Goal: Task Accomplishment & Management: Manage account settings

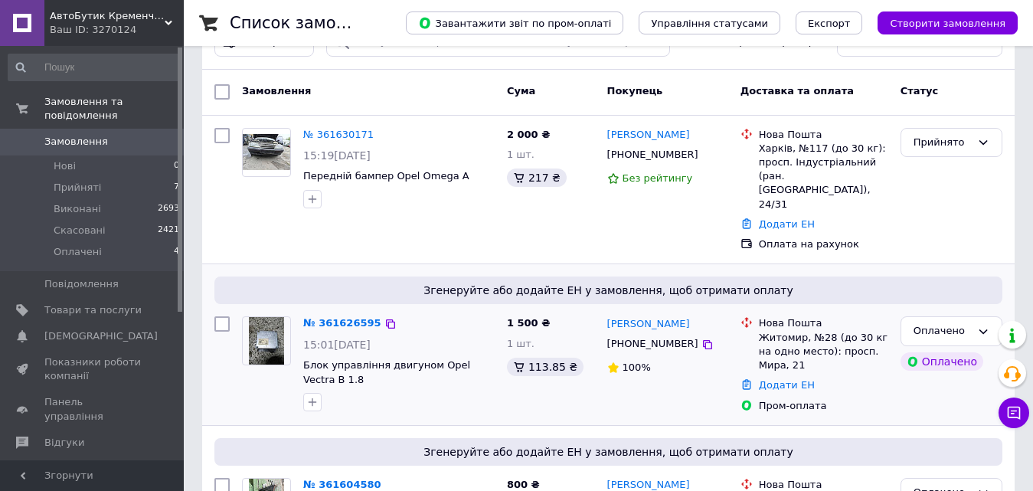
scroll to position [77, 0]
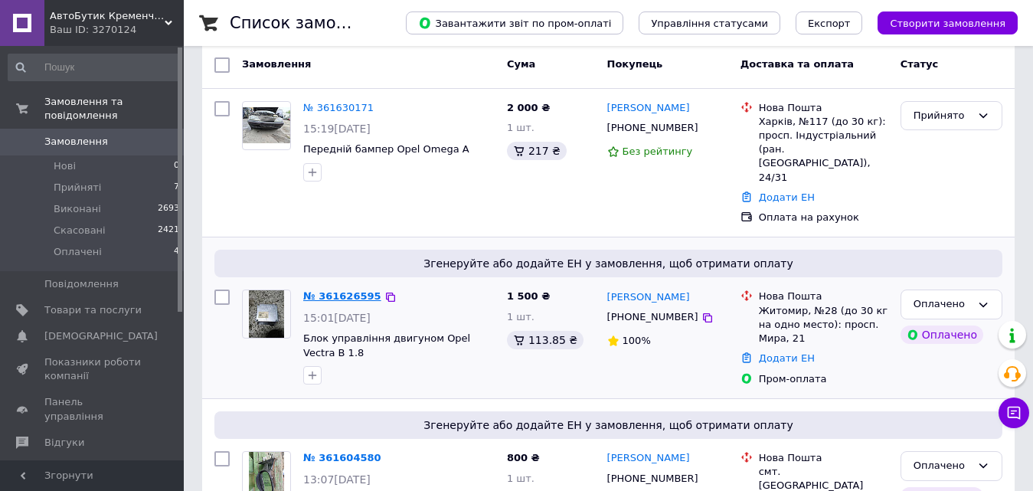
click at [317, 290] on link "№ 361626595" at bounding box center [342, 295] width 78 height 11
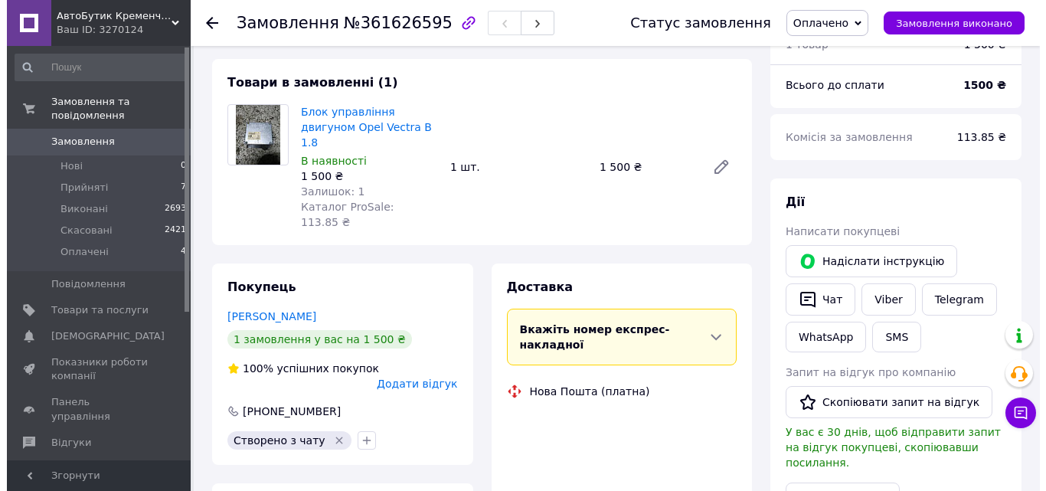
scroll to position [198, 0]
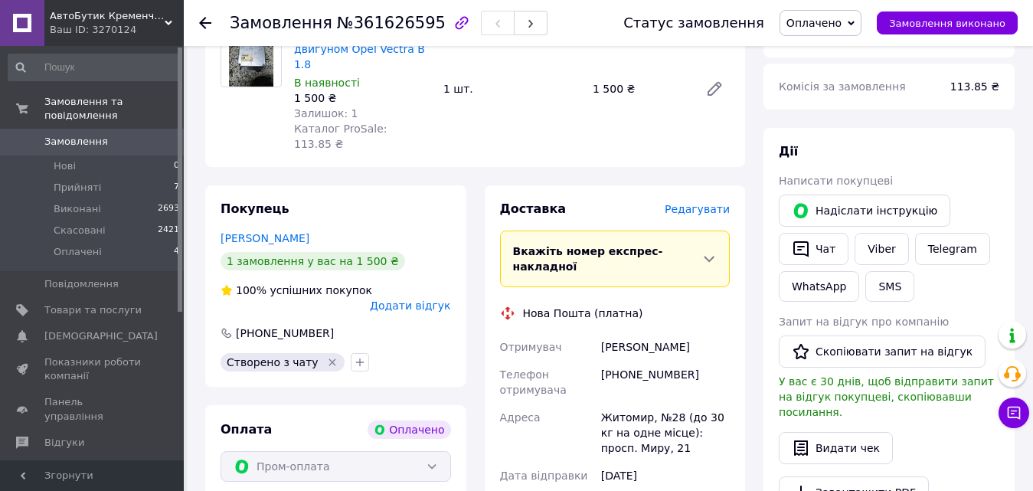
click at [691, 203] on span "Редагувати" at bounding box center [696, 209] width 65 height 12
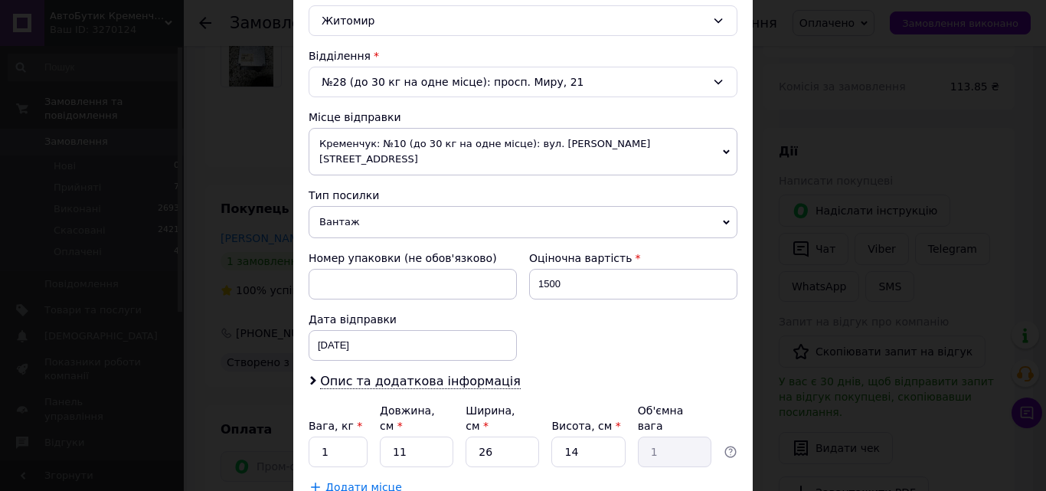
scroll to position [459, 0]
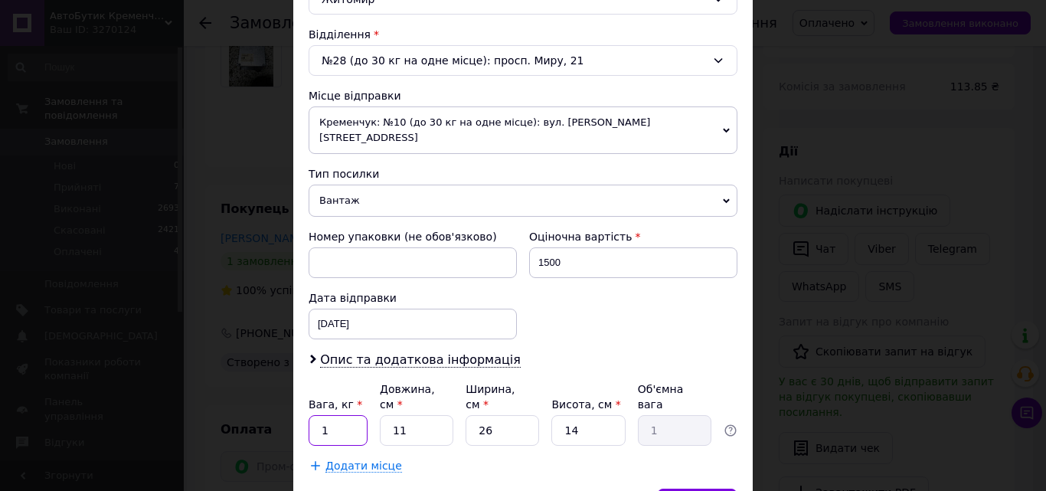
drag, startPoint x: 343, startPoint y: 402, endPoint x: 309, endPoint y: 392, distance: 35.1
click at [309, 415] on input "1" at bounding box center [337, 430] width 59 height 31
type input "2"
click at [428, 415] on input "11" at bounding box center [416, 430] width 73 height 31
type input "1"
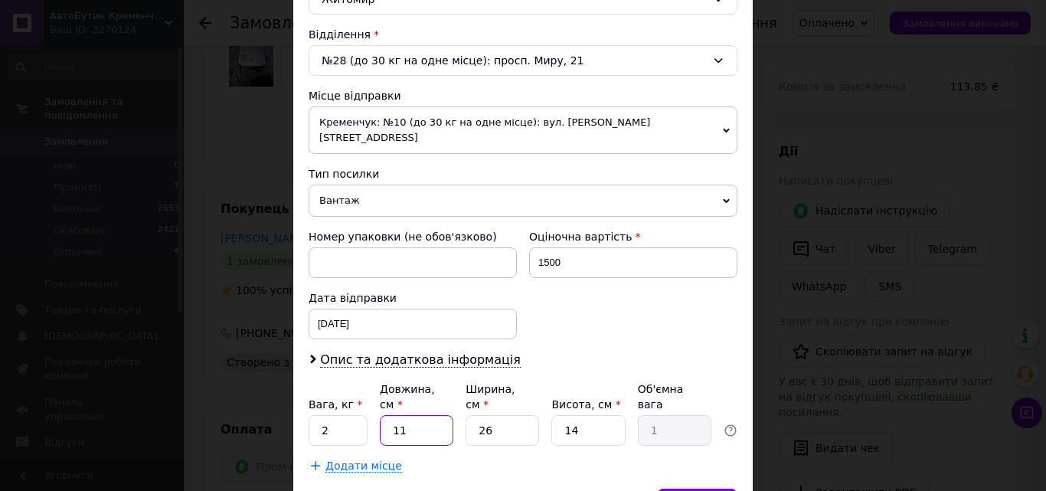
type input "0.1"
type input "2"
type input "0.18"
type input "27"
type input "2.46"
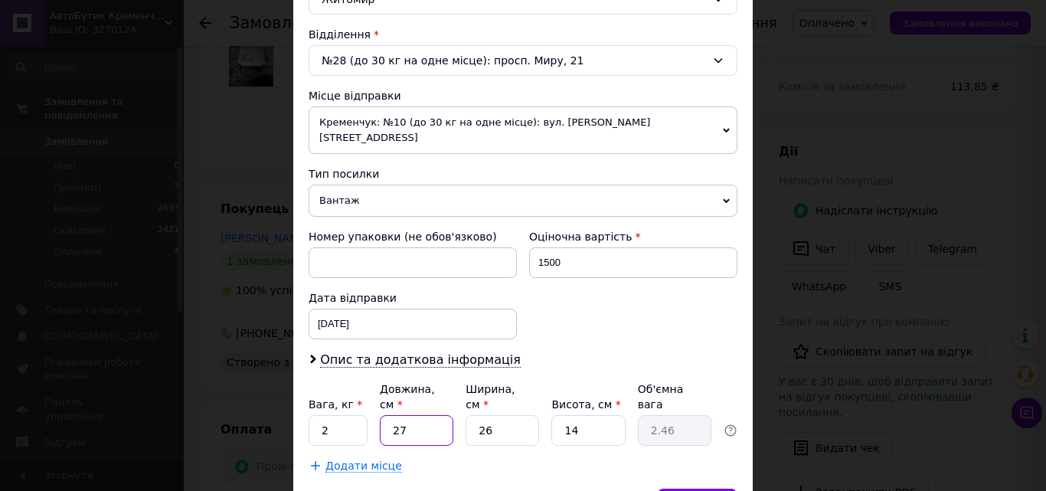
type input "27"
type input "2"
type input "0.19"
type input "20"
type input "1.89"
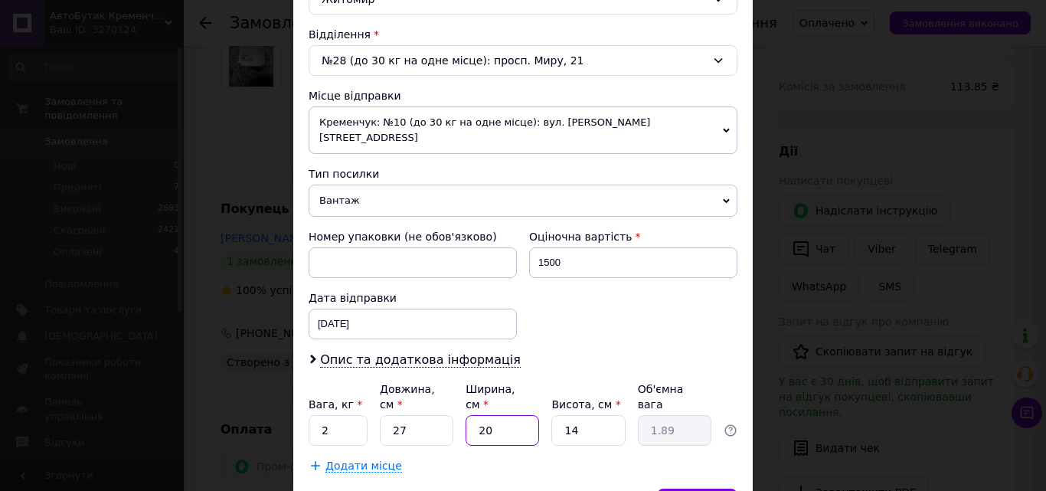
type input "20"
type input "6"
type input "0.81"
type input "6"
drag, startPoint x: 331, startPoint y: 403, endPoint x: 315, endPoint y: 397, distance: 16.9
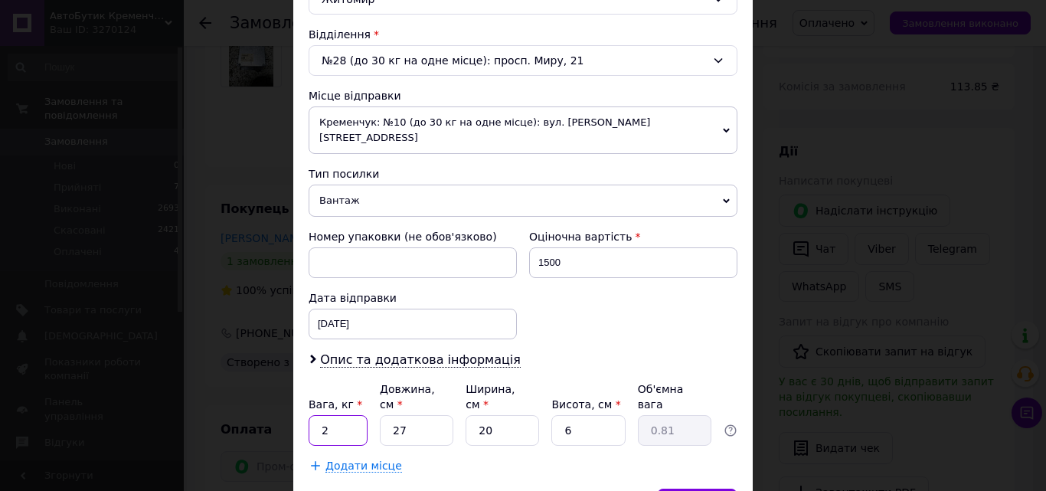
click at [315, 415] on input "2" at bounding box center [337, 430] width 59 height 31
type input "1"
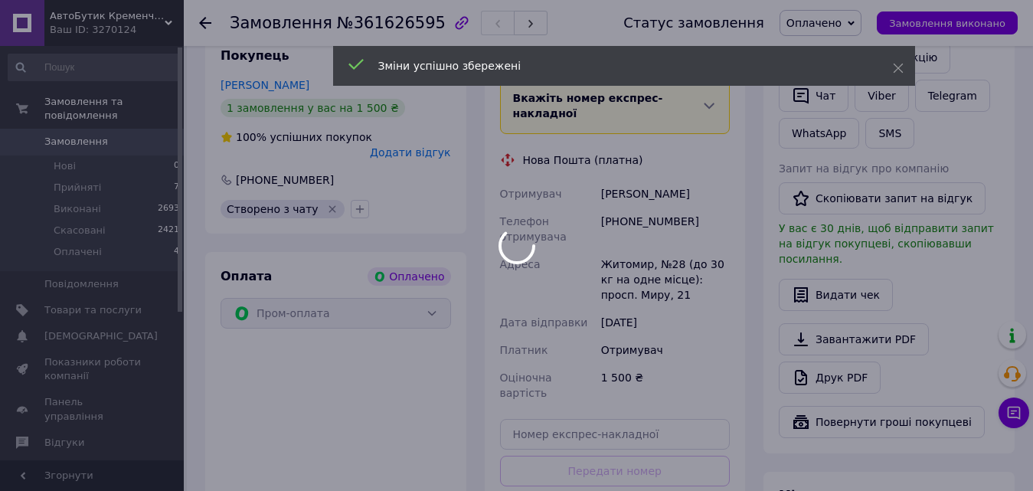
scroll to position [504, 0]
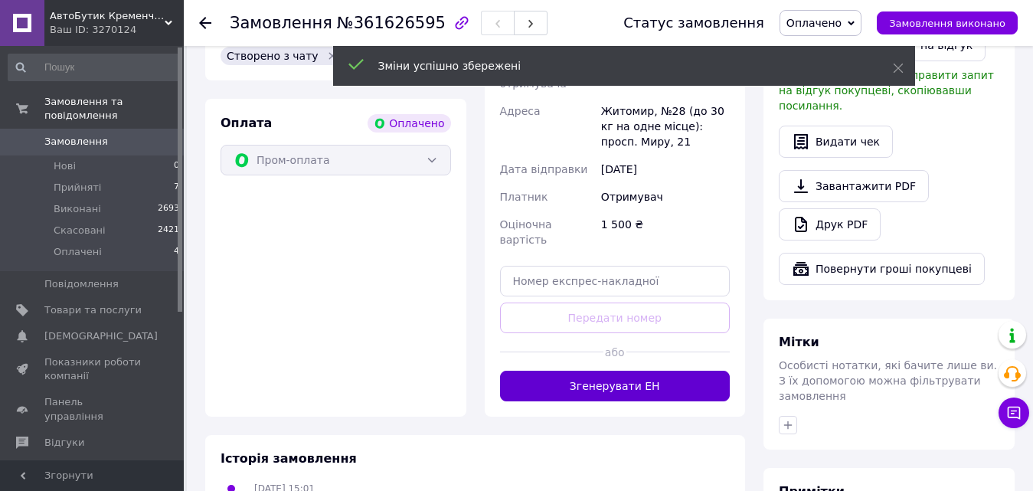
click at [626, 370] on button "Згенерувати ЕН" at bounding box center [615, 385] width 230 height 31
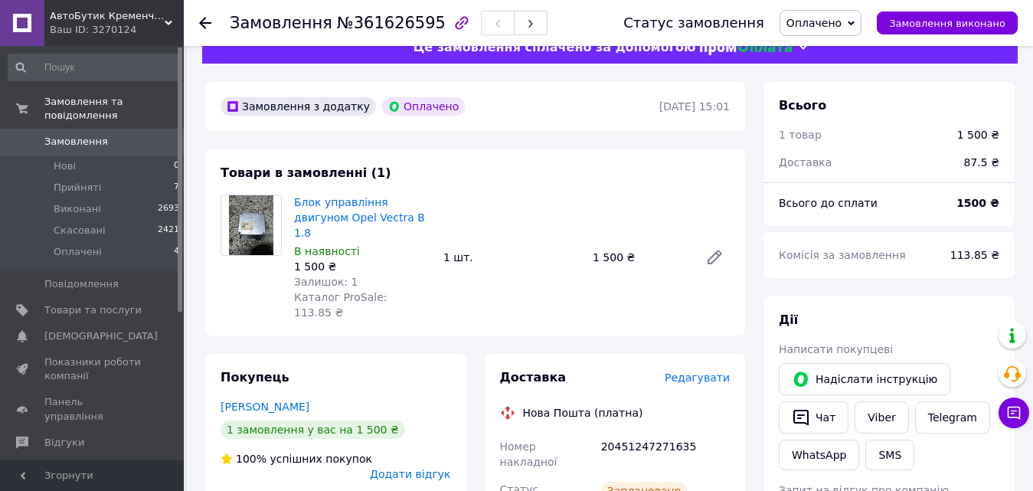
scroll to position [0, 0]
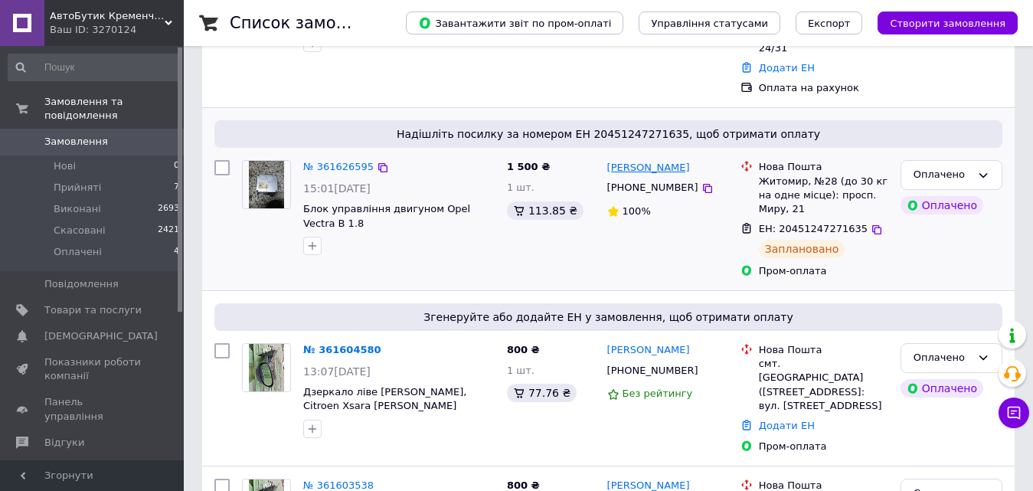
scroll to position [230, 0]
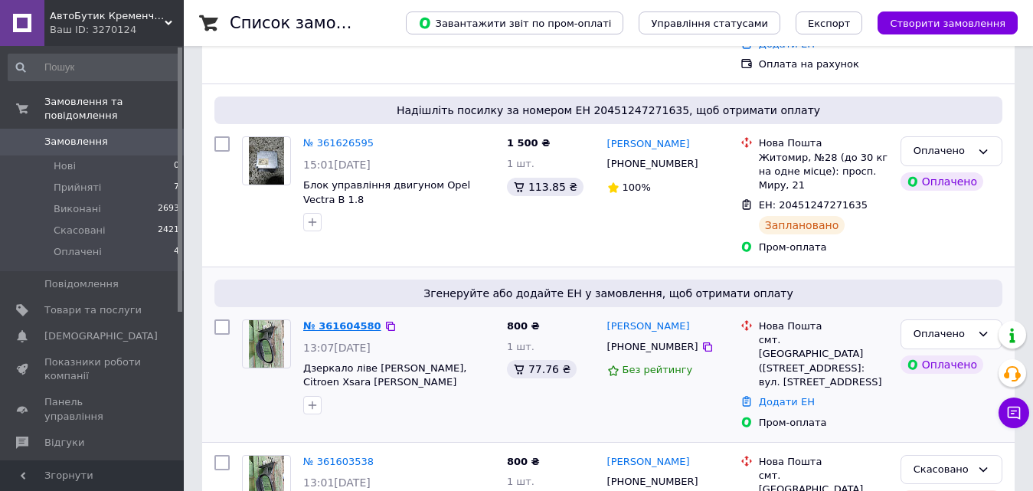
click at [319, 320] on link "№ 361604580" at bounding box center [342, 325] width 78 height 11
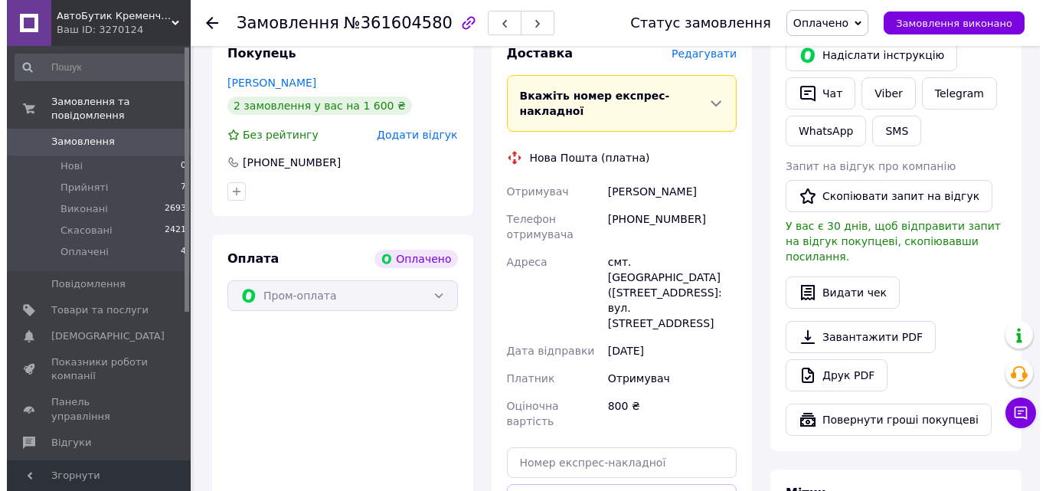
scroll to position [306, 0]
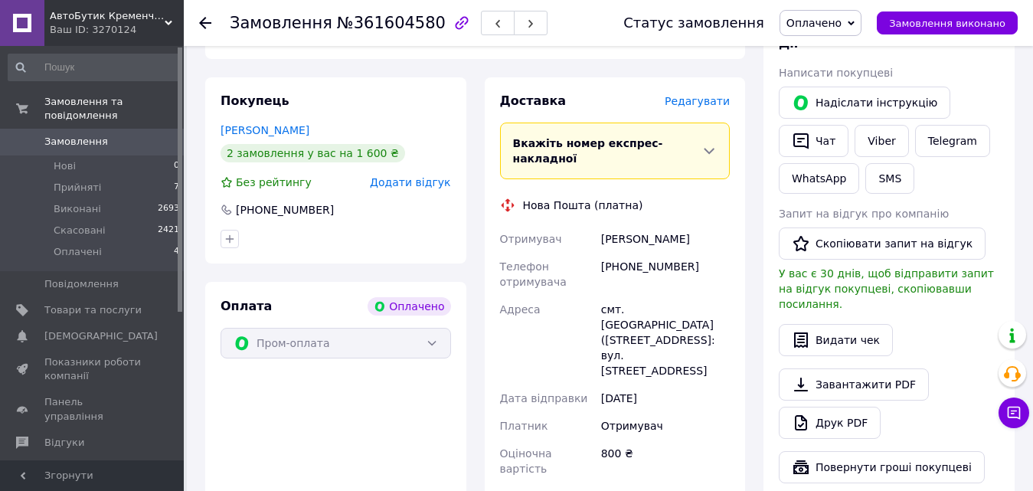
click at [697, 95] on span "Редагувати" at bounding box center [696, 101] width 65 height 12
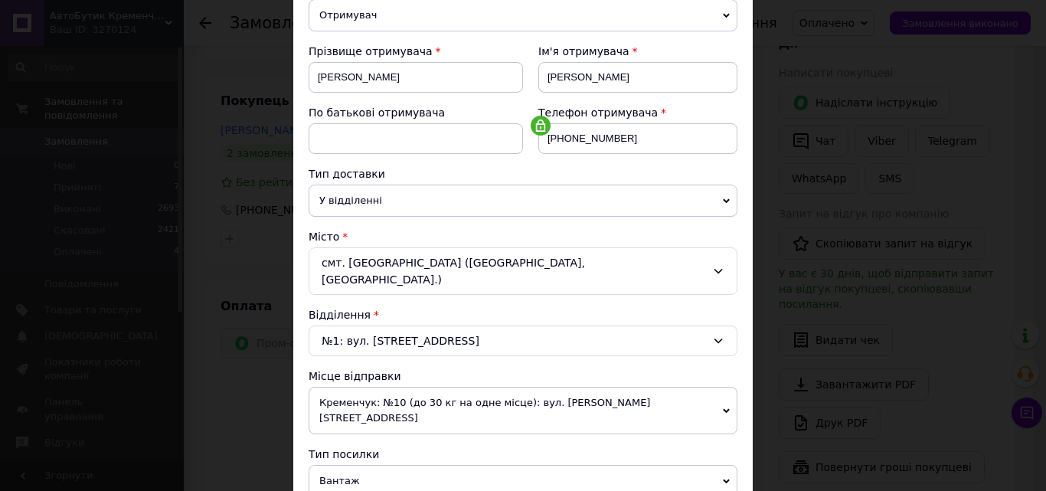
scroll to position [230, 0]
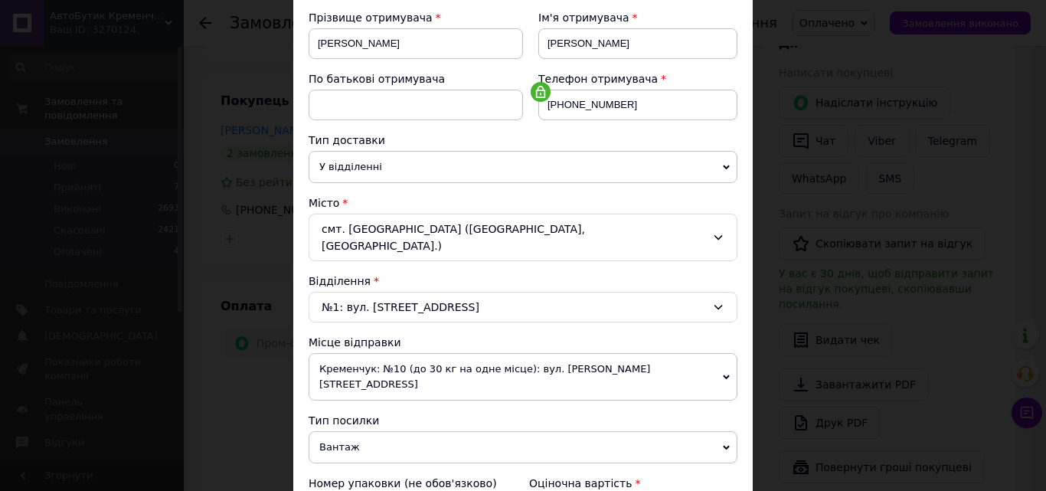
click at [396, 354] on span "Кременчук: №10 (до 30 кг на одне місце): вул. [PERSON_NAME][STREET_ADDRESS]" at bounding box center [522, 376] width 429 height 47
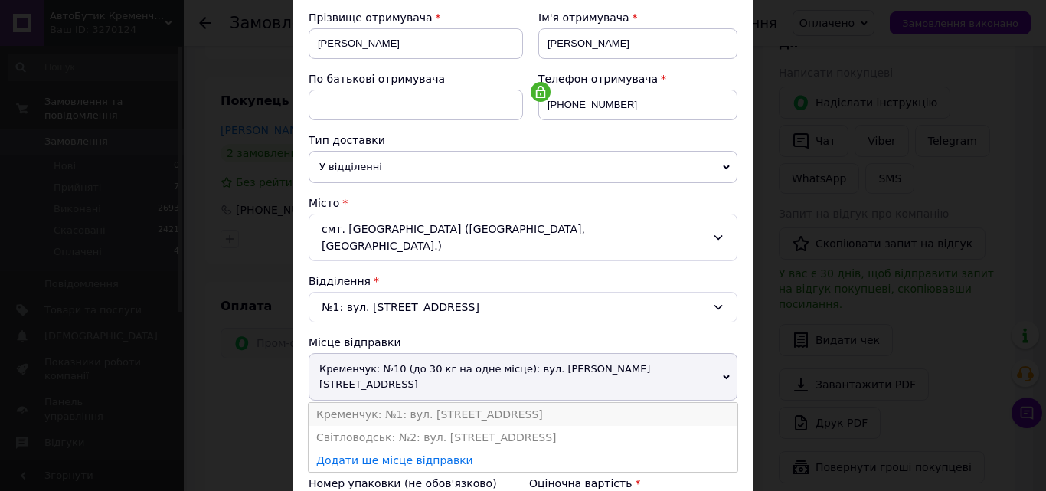
click at [395, 403] on li "Кременчук: №1: вул. [STREET_ADDRESS]" at bounding box center [522, 414] width 429 height 23
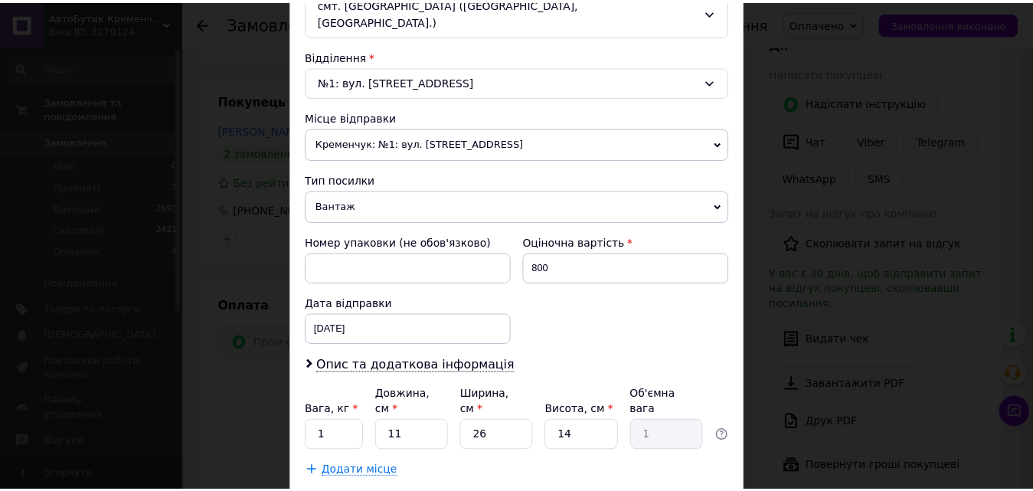
scroll to position [526, 0]
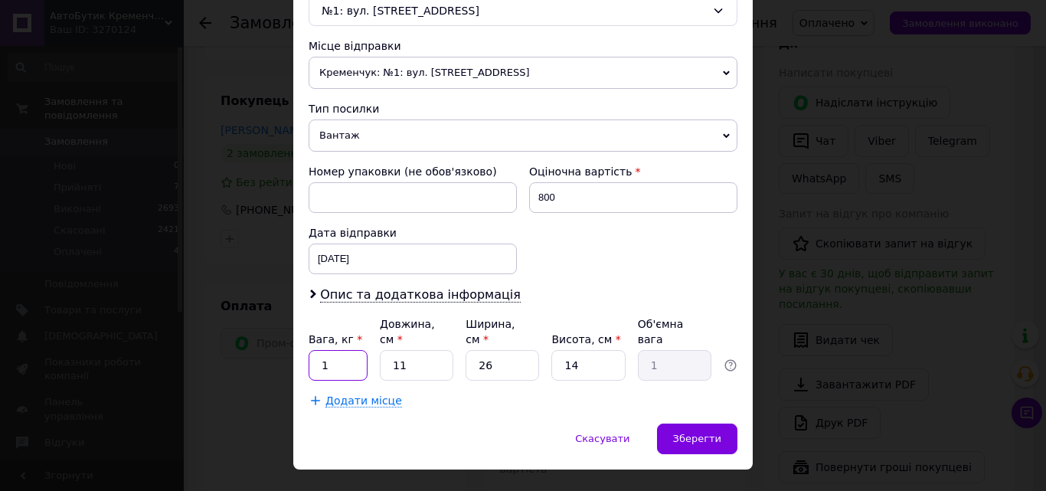
drag, startPoint x: 346, startPoint y: 327, endPoint x: 308, endPoint y: 321, distance: 38.0
click at [308, 350] on input "1" at bounding box center [337, 365] width 59 height 31
type input "2"
drag, startPoint x: 403, startPoint y: 333, endPoint x: 370, endPoint y: 323, distance: 35.1
click at [370, 323] on div "Вага, кг * 2 Довжина, см * 11 Ширина, см * 26 Висота, см * 14 Об'ємна вага 1" at bounding box center [522, 348] width 429 height 64
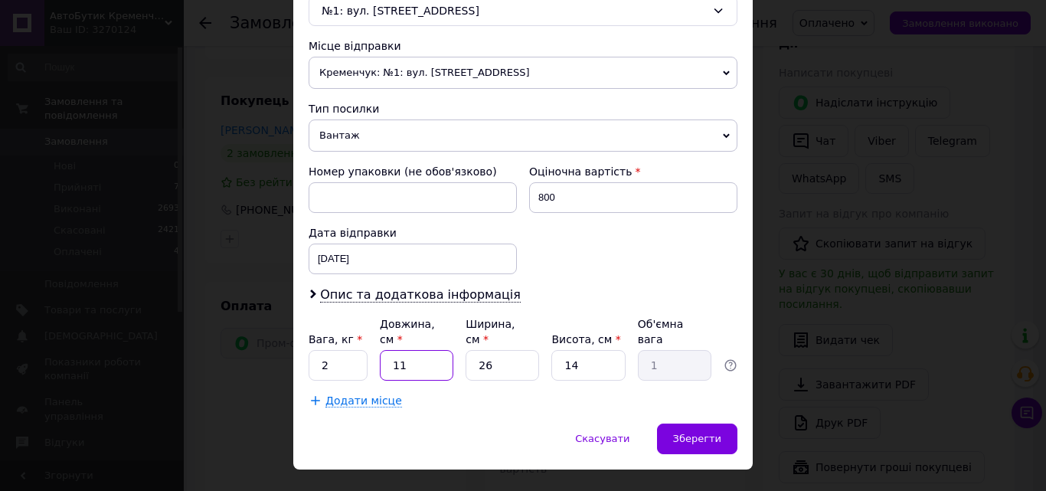
type input "2"
type input "0.18"
type input "26"
type input "2.37"
type input "26"
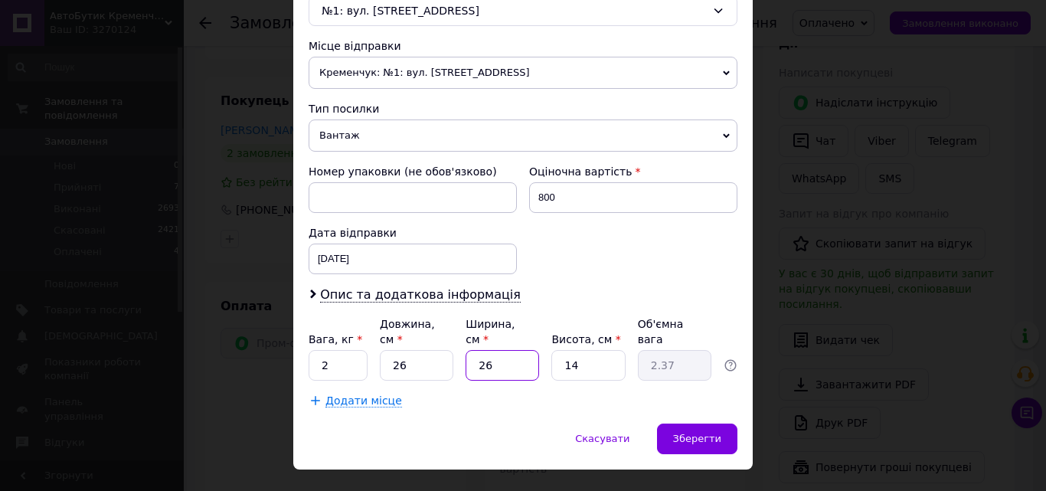
type input "1"
type input "0.1"
type input "18"
type input "1.64"
type input "18"
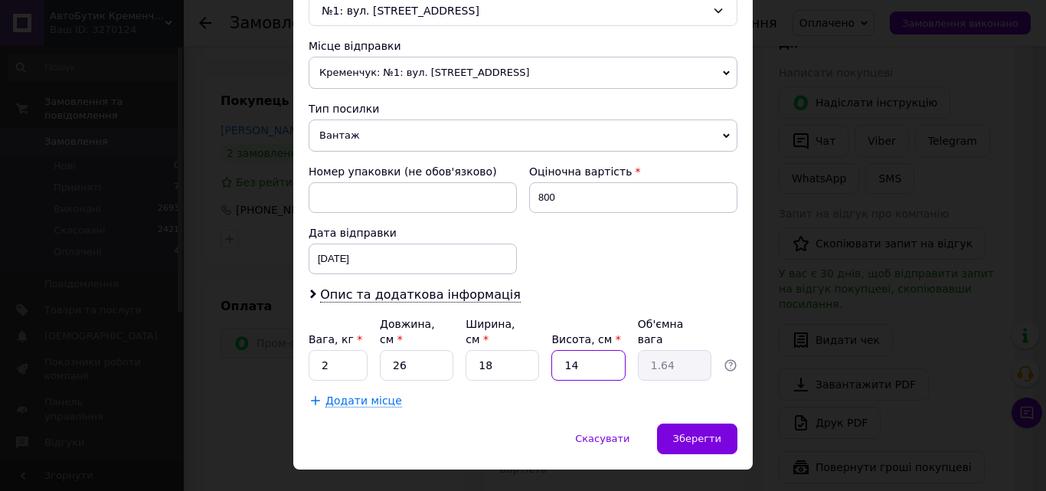
type input "1"
type input "0.12"
type input "14"
type input "1.64"
click at [672, 423] on div "Зберегти" at bounding box center [697, 438] width 80 height 31
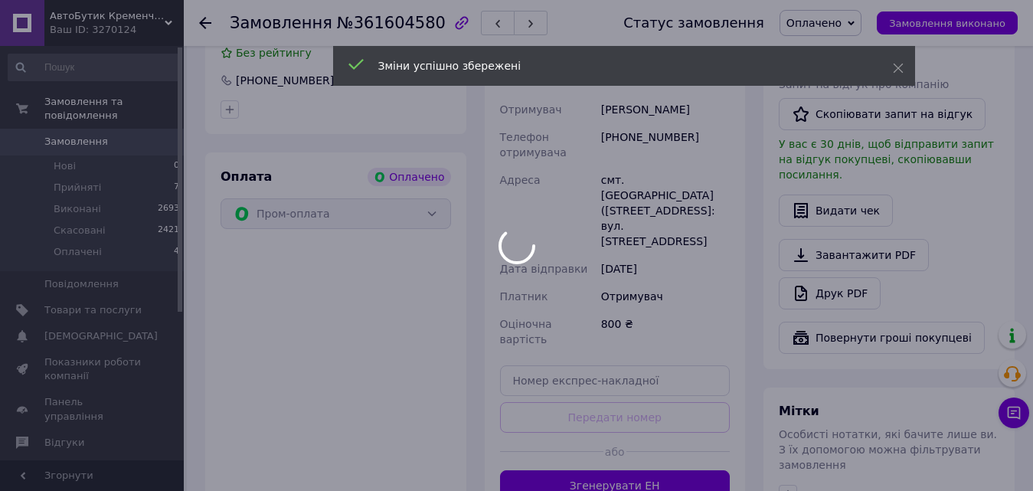
scroll to position [459, 0]
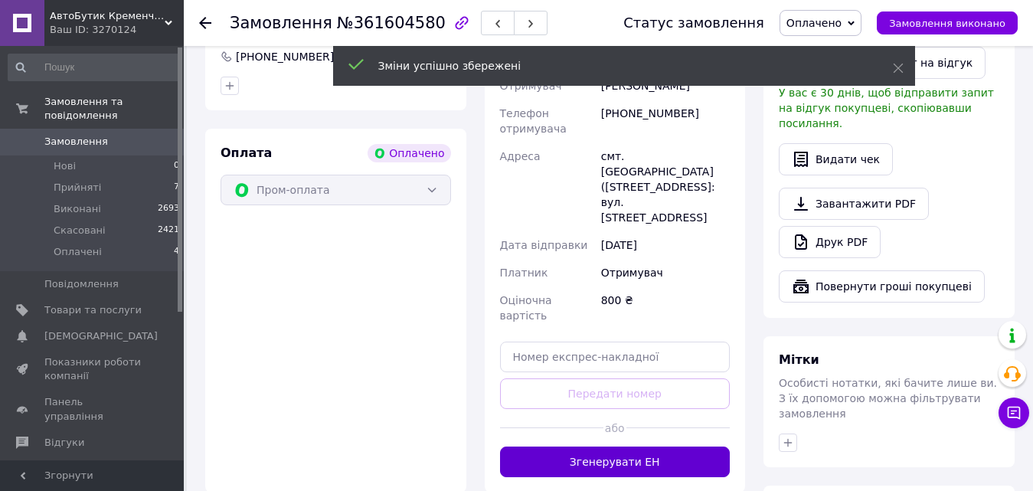
click at [651, 446] on button "Згенерувати ЕН" at bounding box center [615, 461] width 230 height 31
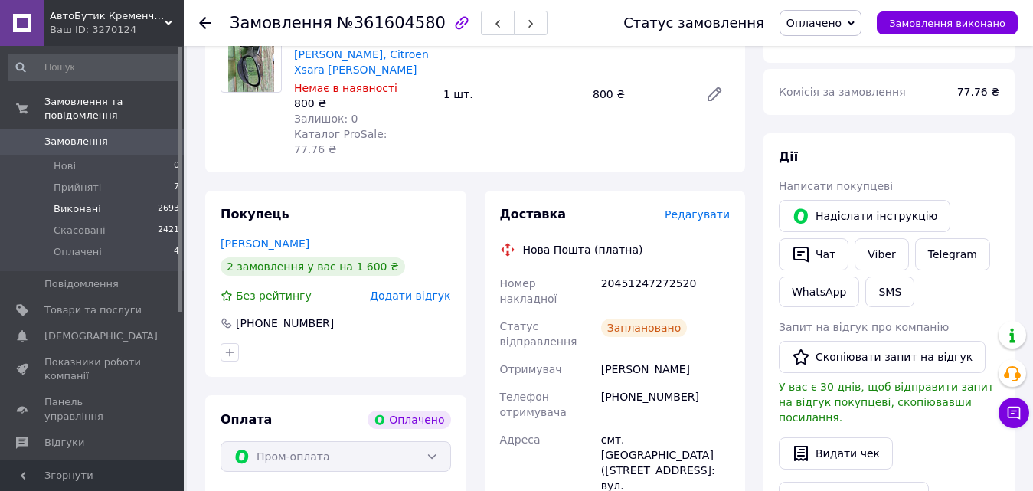
scroll to position [153, 0]
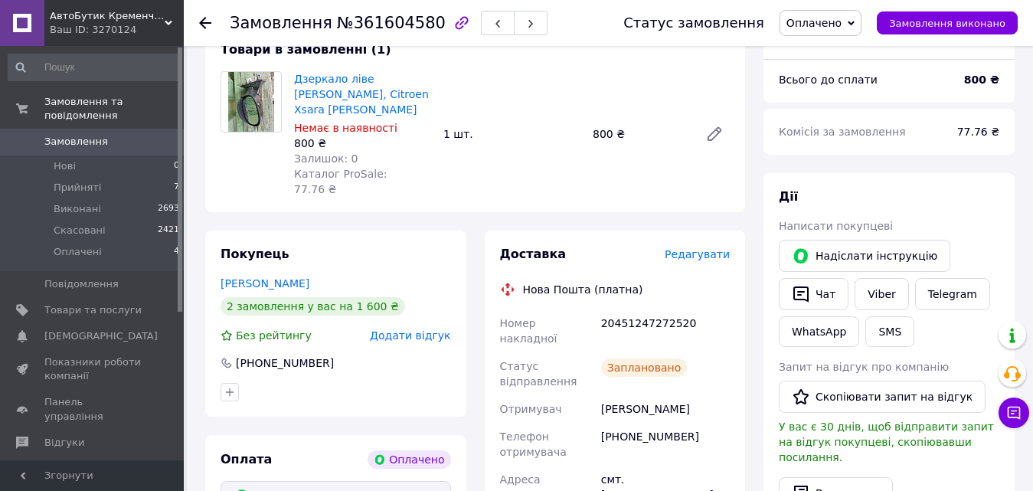
click at [71, 135] on link "Замовлення 0" at bounding box center [94, 142] width 188 height 26
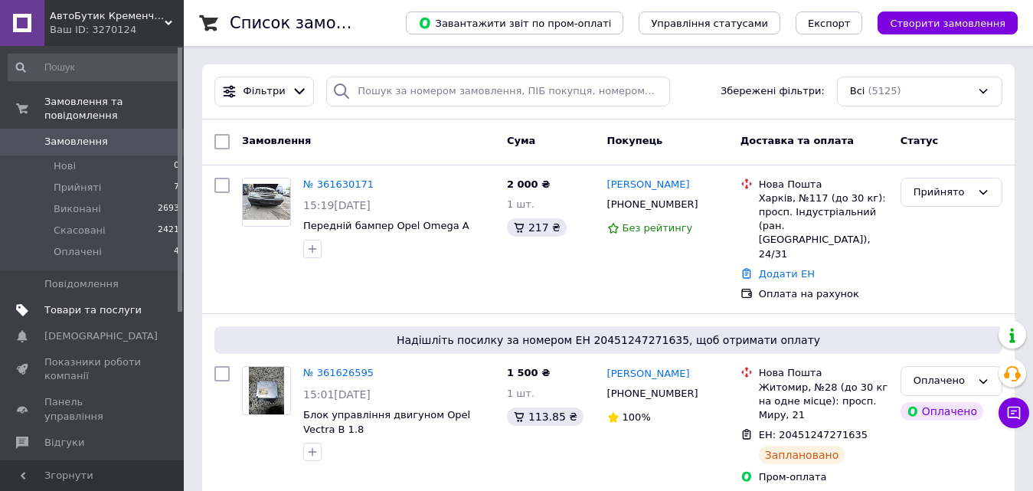
click at [59, 303] on span "Товари та послуги" at bounding box center [92, 310] width 97 height 14
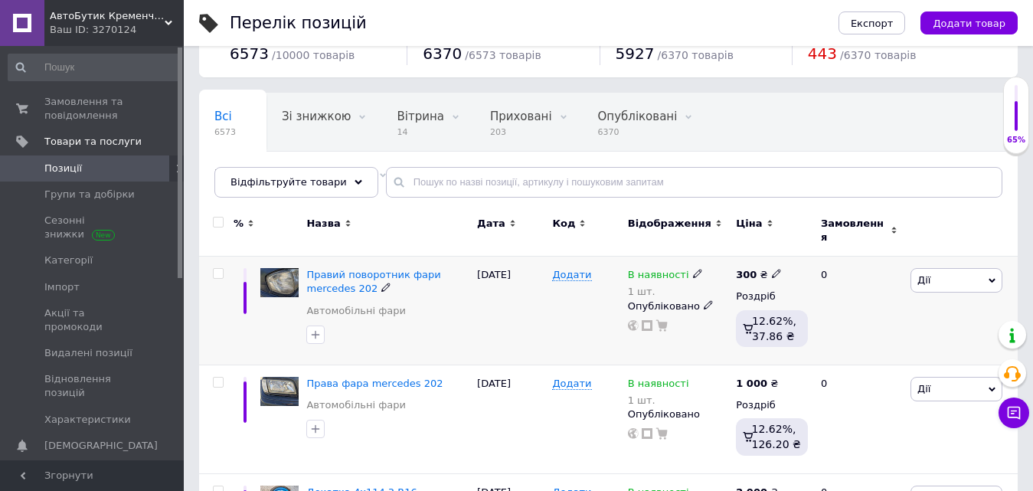
scroll to position [77, 0]
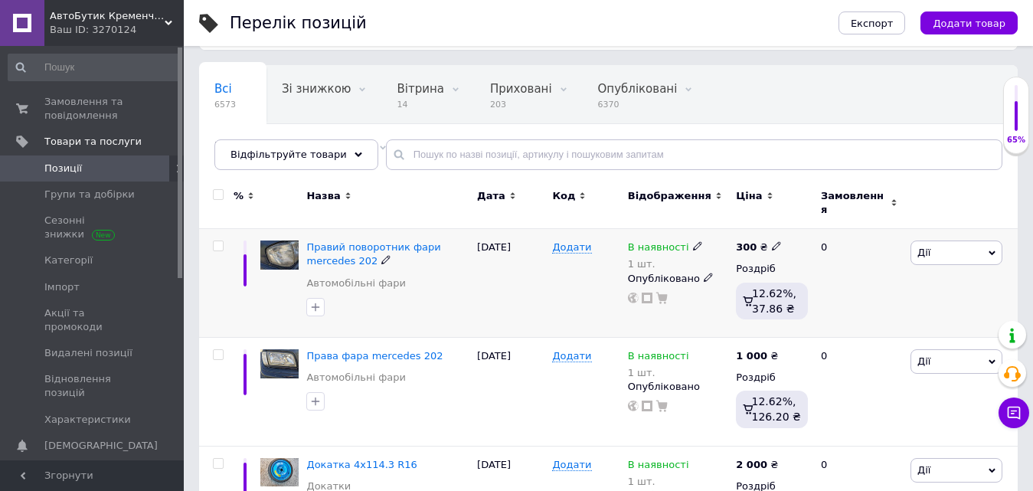
click at [990, 250] on icon at bounding box center [991, 253] width 7 height 7
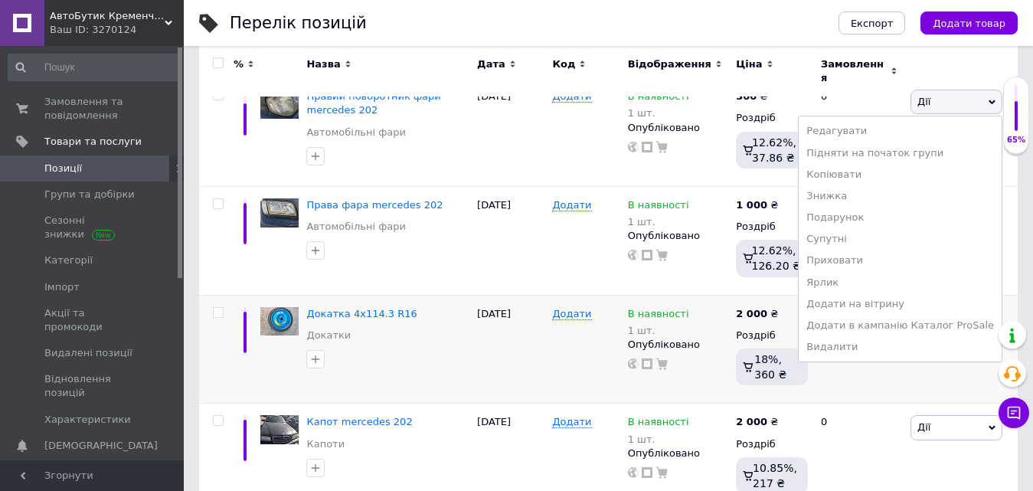
scroll to position [230, 0]
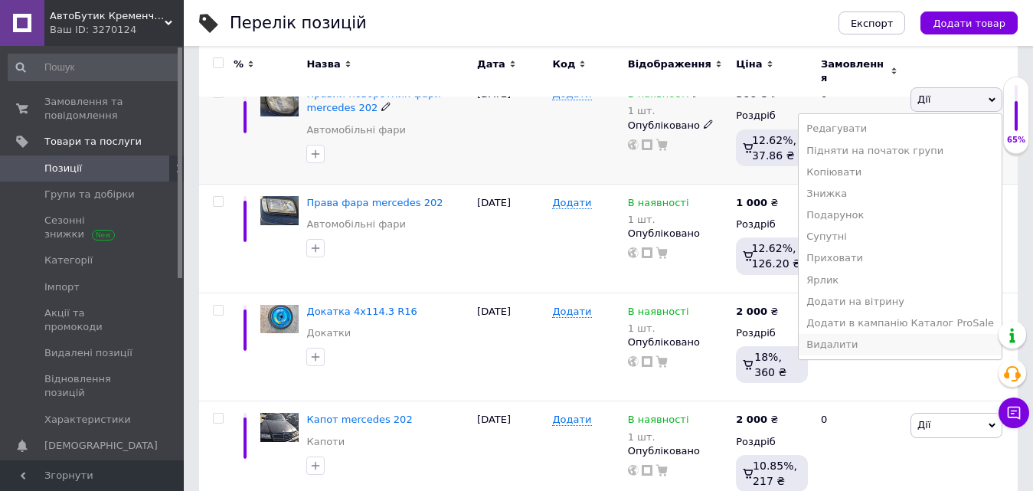
click at [909, 336] on li "Видалити" at bounding box center [899, 344] width 203 height 21
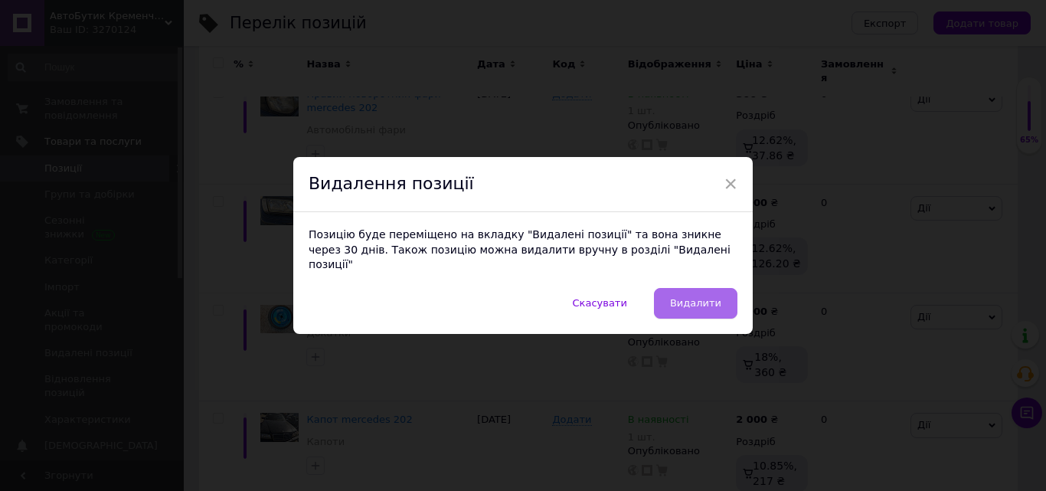
click at [713, 288] on button "Видалити" at bounding box center [695, 303] width 83 height 31
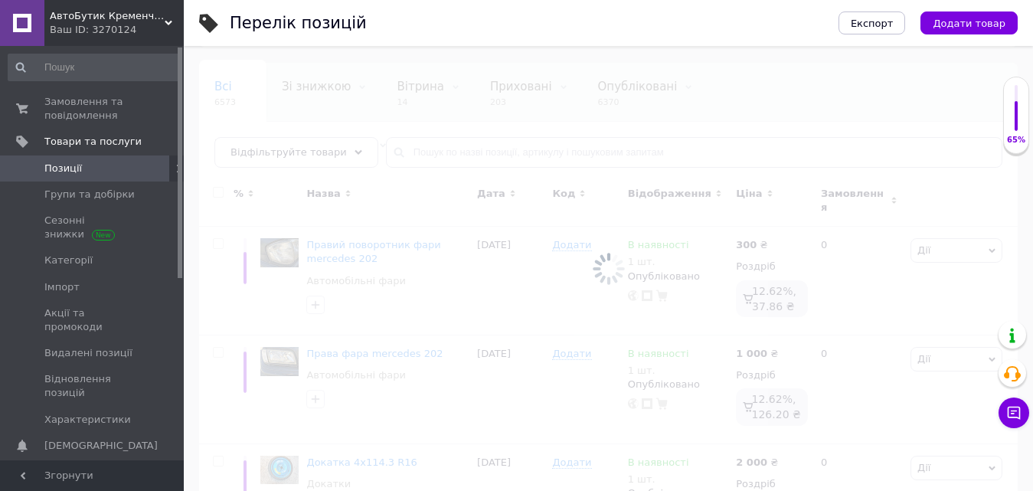
scroll to position [77, 0]
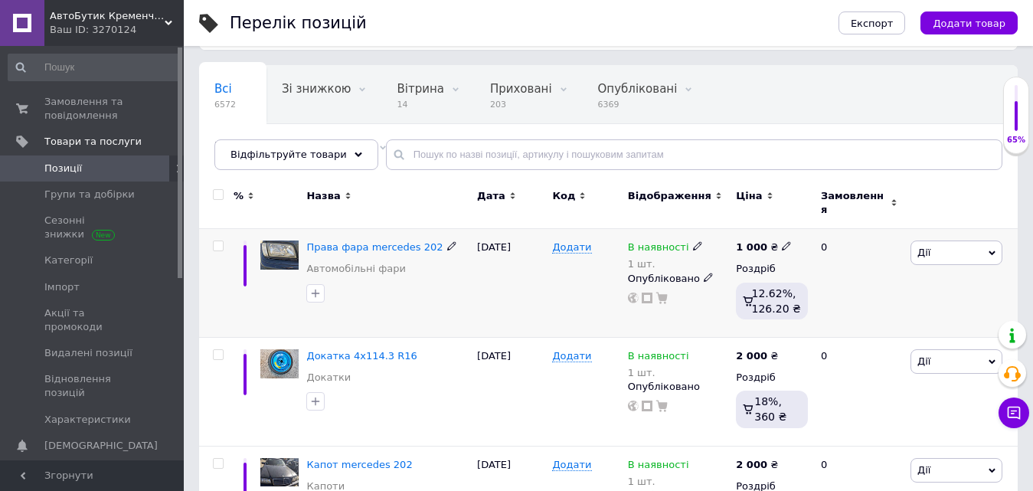
click at [994, 248] on span "Дії" at bounding box center [956, 252] width 92 height 24
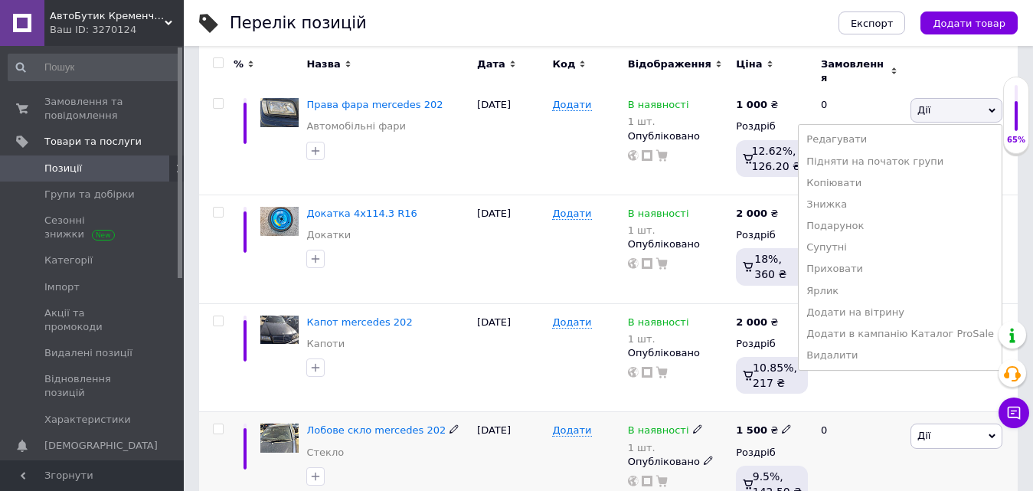
scroll to position [230, 0]
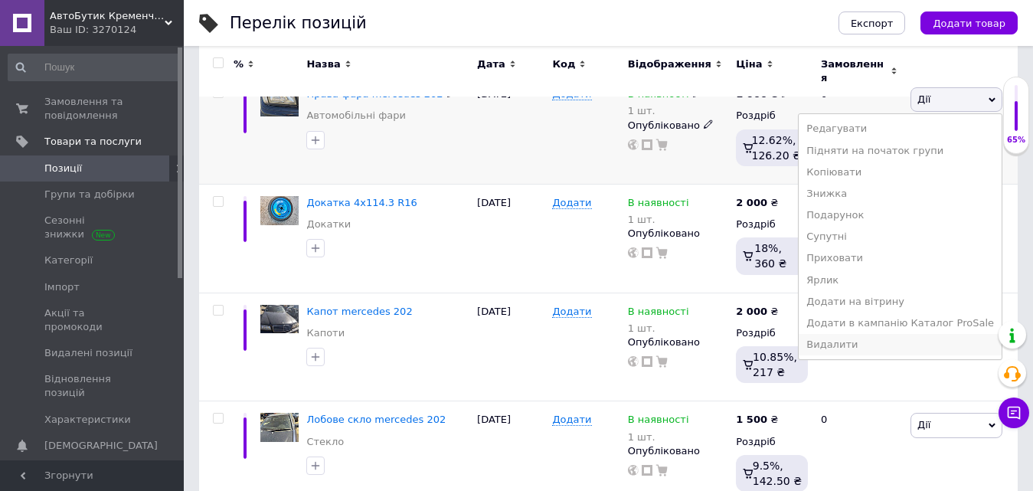
click at [869, 335] on li "Видалити" at bounding box center [899, 344] width 203 height 21
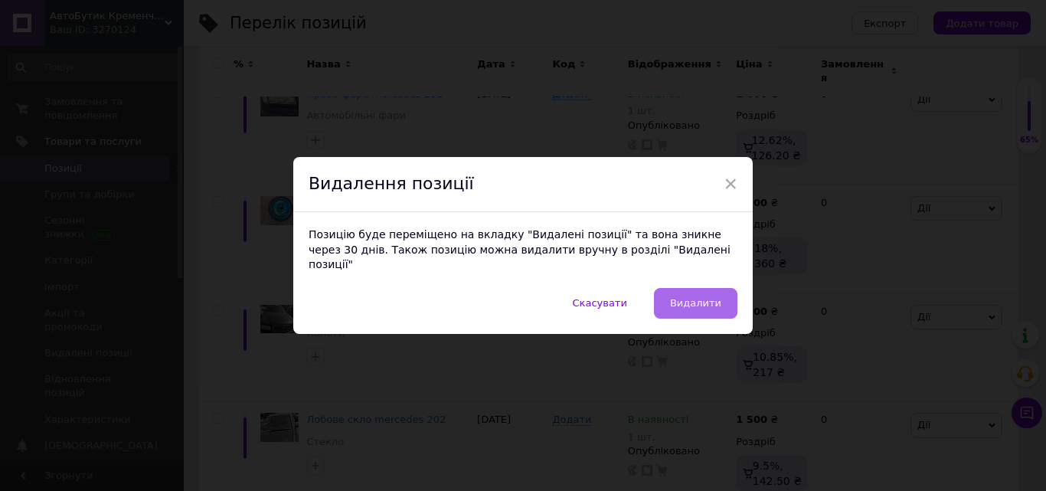
click at [693, 301] on span "Видалити" at bounding box center [695, 302] width 51 height 11
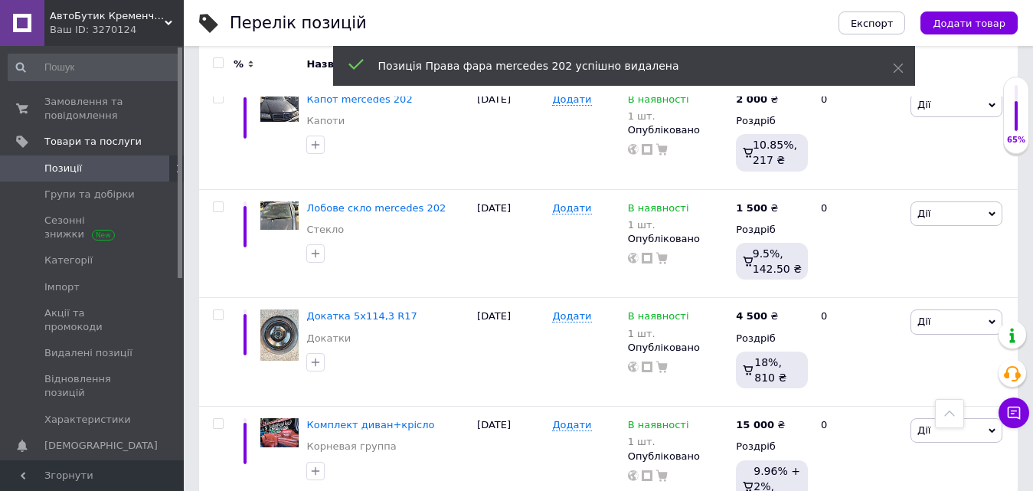
scroll to position [306, 0]
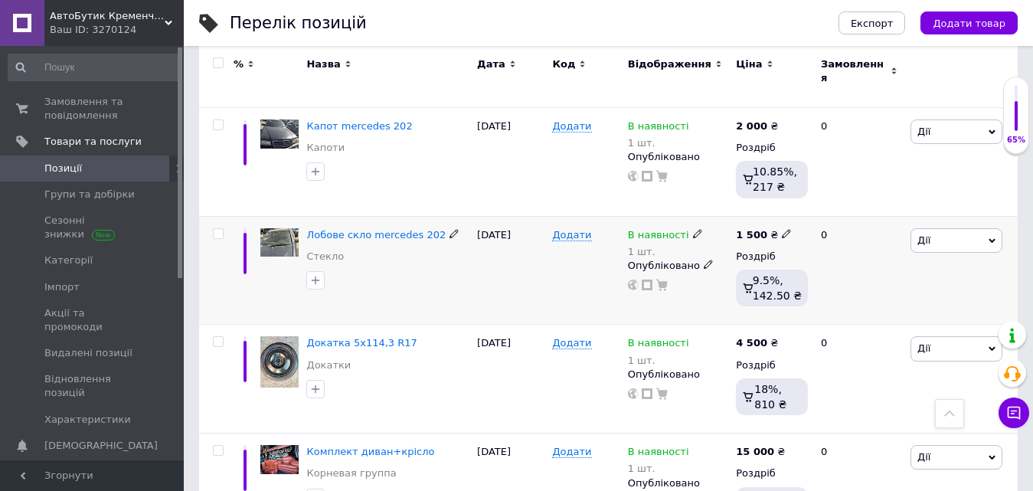
click at [994, 237] on icon at bounding box center [991, 240] width 7 height 7
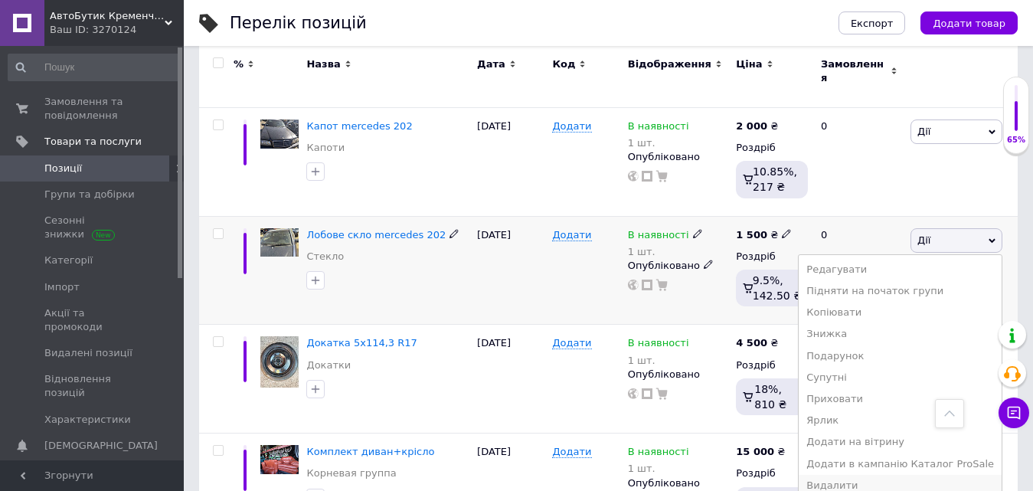
click at [866, 475] on li "Видалити" at bounding box center [899, 485] width 203 height 21
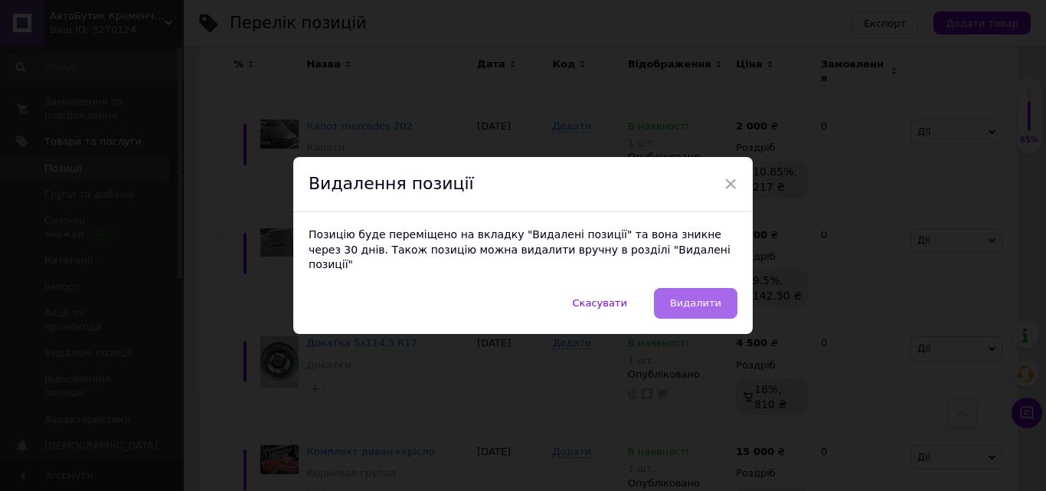
click at [704, 288] on button "Видалити" at bounding box center [695, 303] width 83 height 31
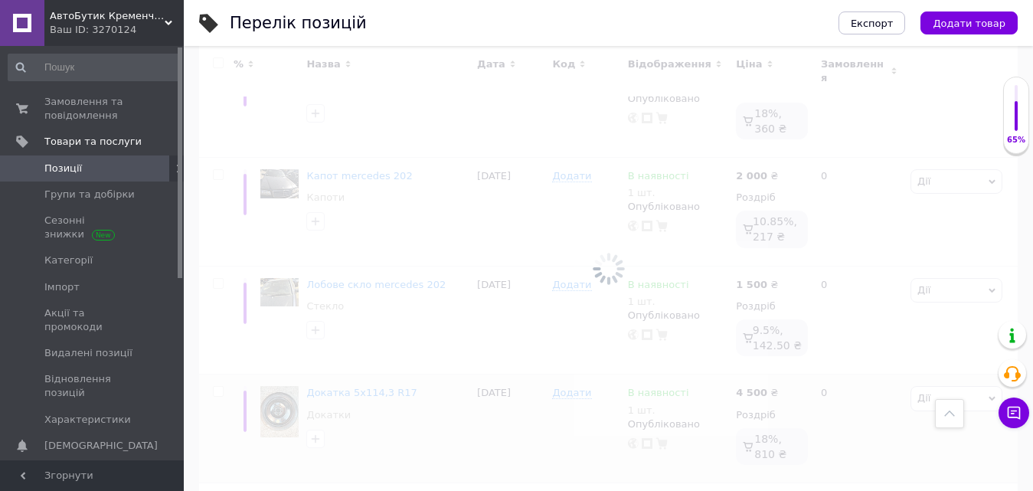
scroll to position [230, 0]
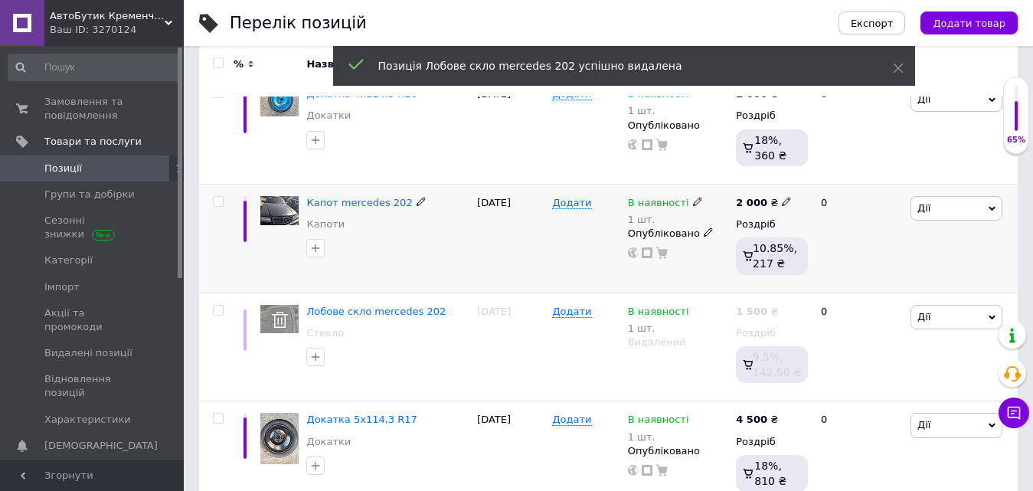
click at [994, 205] on icon at bounding box center [991, 208] width 7 height 7
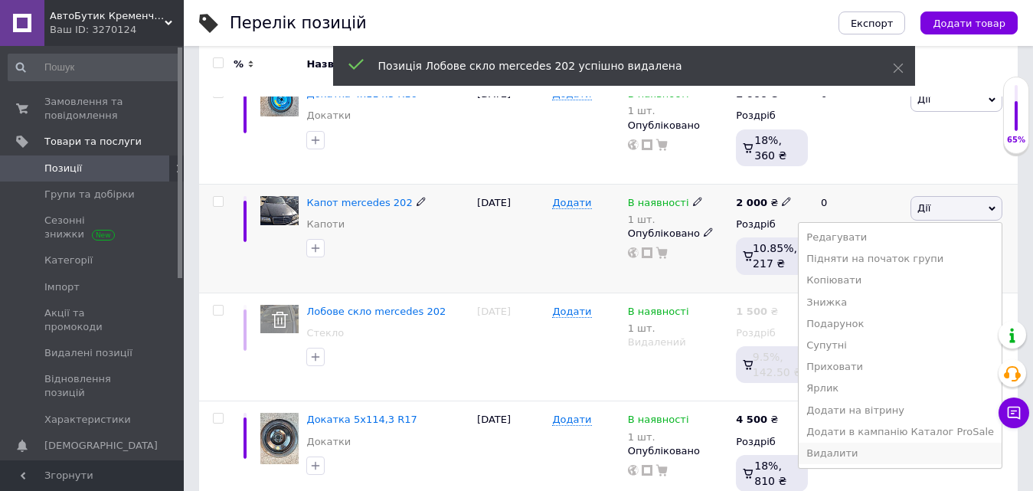
click at [862, 451] on li "Видалити" at bounding box center [899, 452] width 203 height 21
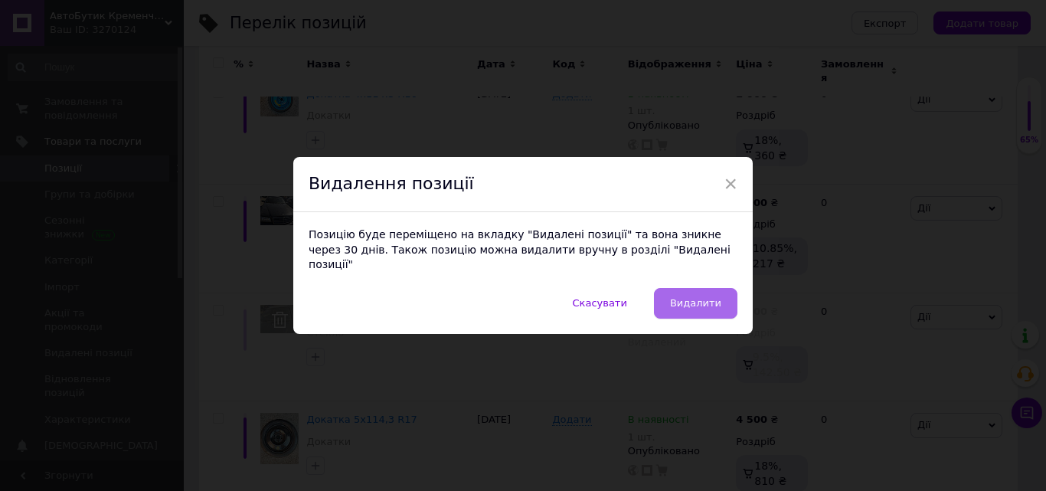
click at [724, 299] on button "Видалити" at bounding box center [695, 303] width 83 height 31
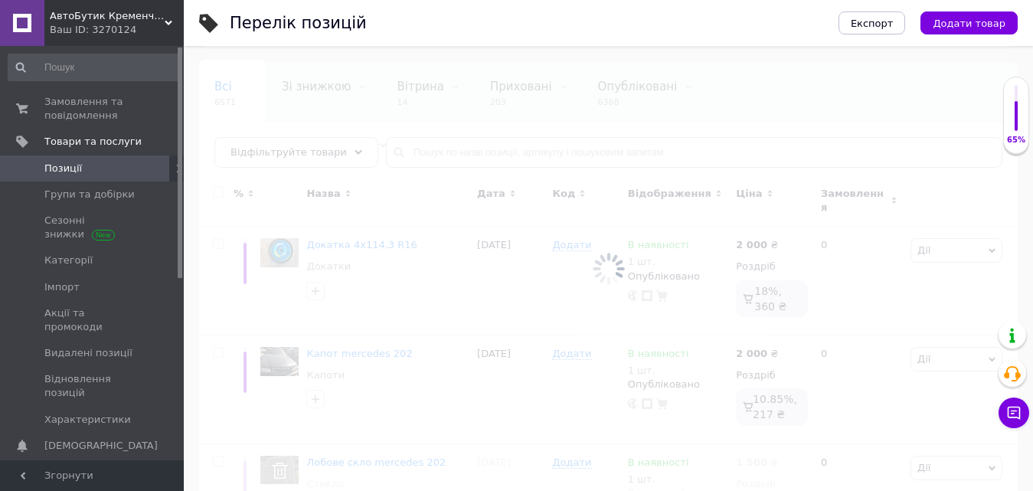
scroll to position [77, 0]
